Goal: Navigation & Orientation: Find specific page/section

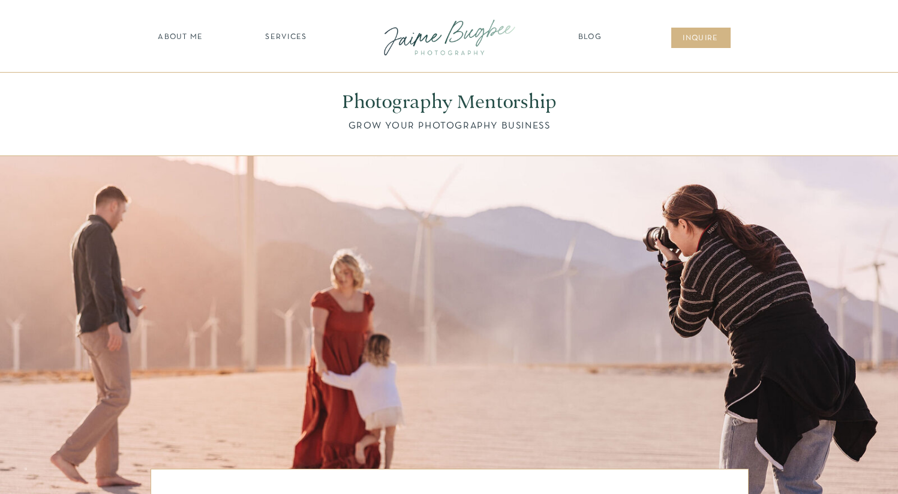
click at [272, 39] on nav "SERVICES" at bounding box center [287, 38] width 68 height 12
click at [290, 135] on nav "FOR PHOTOGS" at bounding box center [287, 139] width 92 height 11
click at [293, 136] on nav "FOR PHOTOGS" at bounding box center [287, 139] width 92 height 11
click at [185, 39] on nav "about ME" at bounding box center [181, 38] width 52 height 12
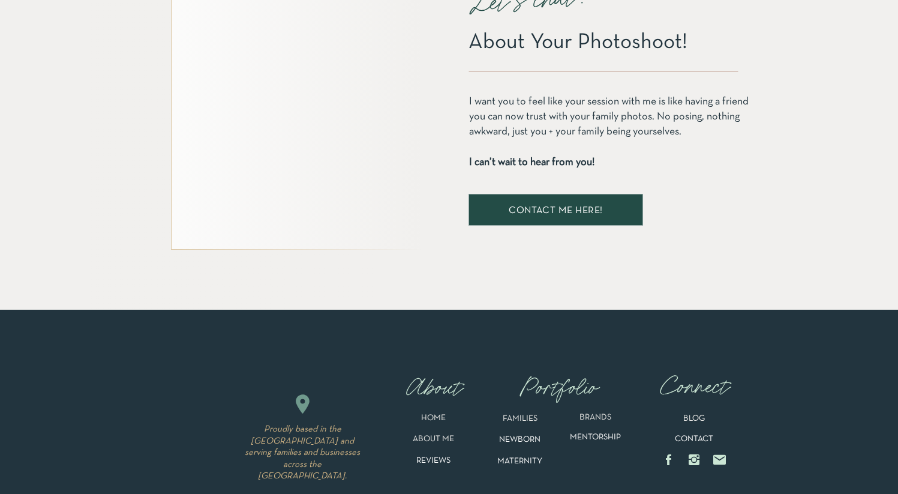
scroll to position [2446, 0]
